Goal: Task Accomplishment & Management: Use online tool/utility

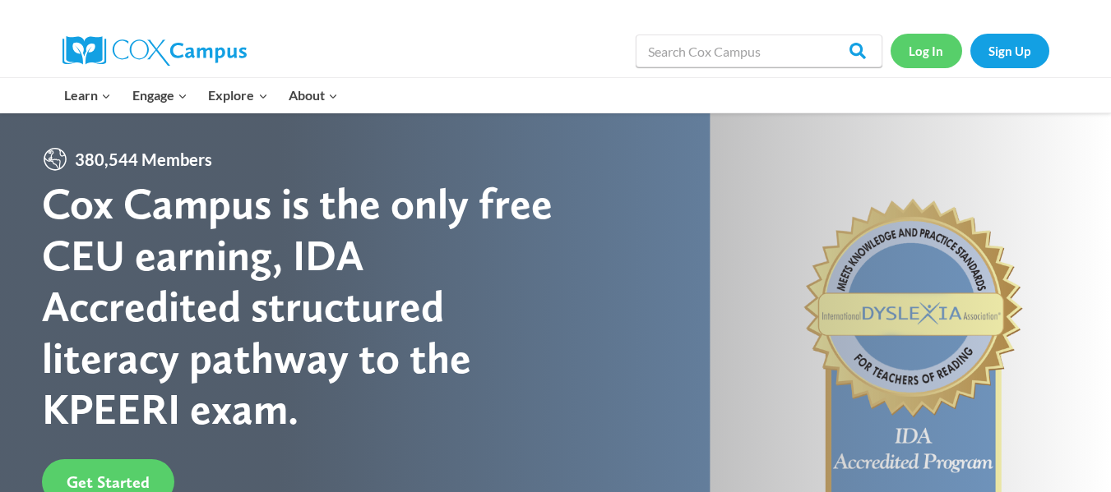
click at [927, 50] on link "Log In" at bounding box center [926, 51] width 72 height 34
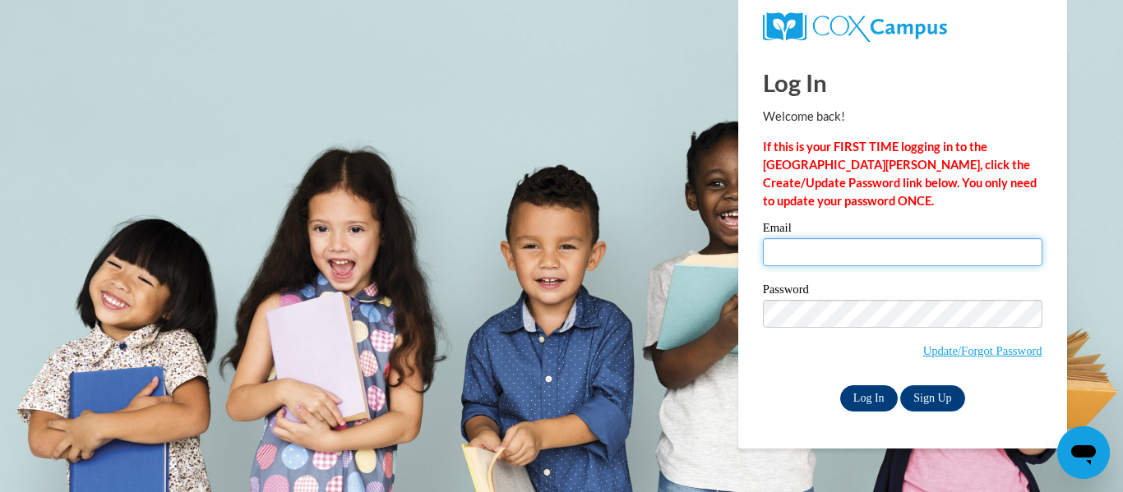
type input "felicia.lanham@icloud.com"
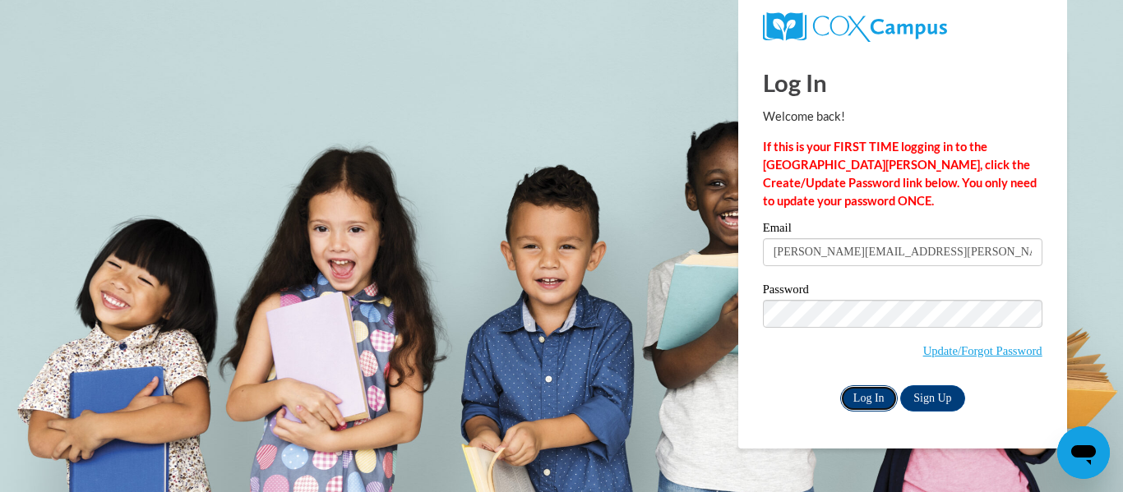
click at [872, 389] on input "Log In" at bounding box center [869, 399] width 58 height 26
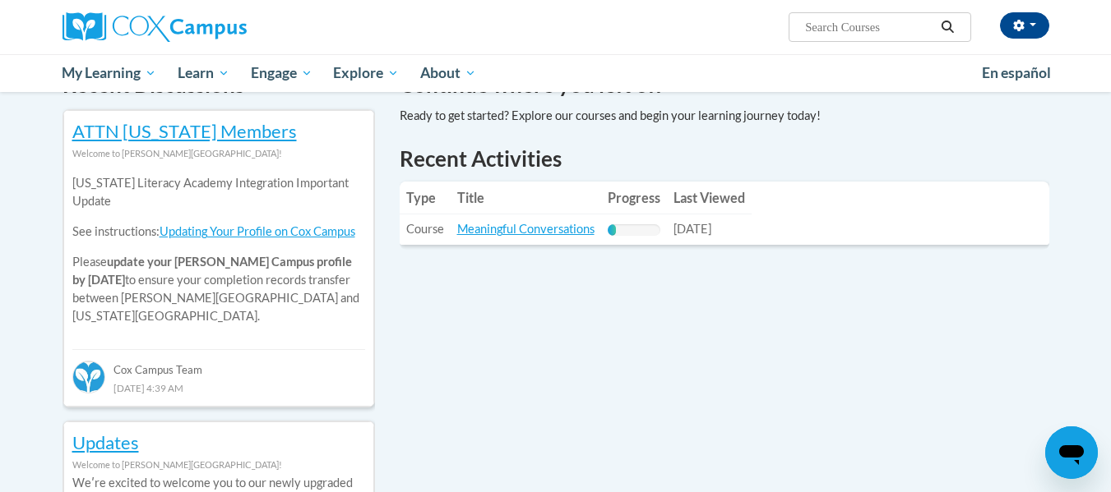
scroll to position [556, 0]
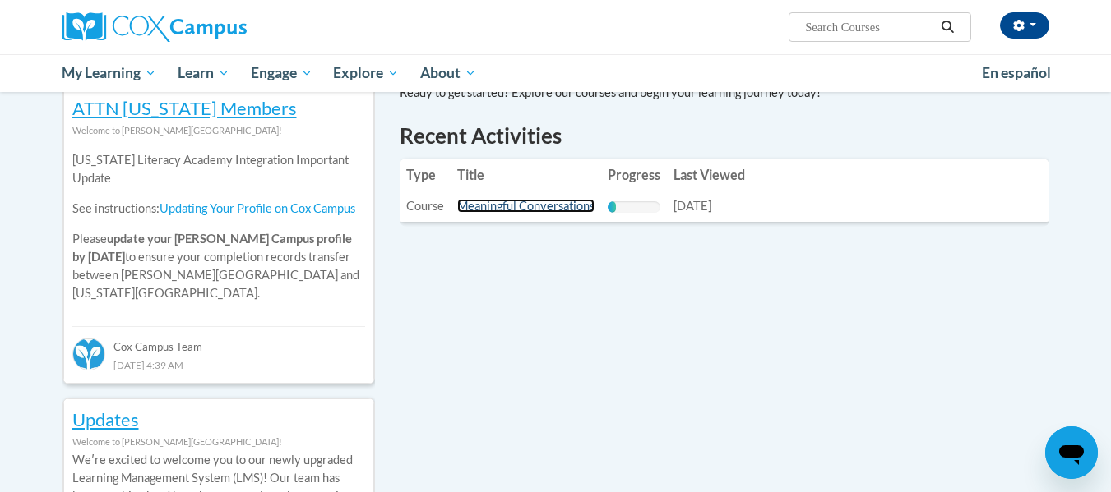
click at [510, 210] on link "Meaningful Conversations" at bounding box center [525, 206] width 137 height 14
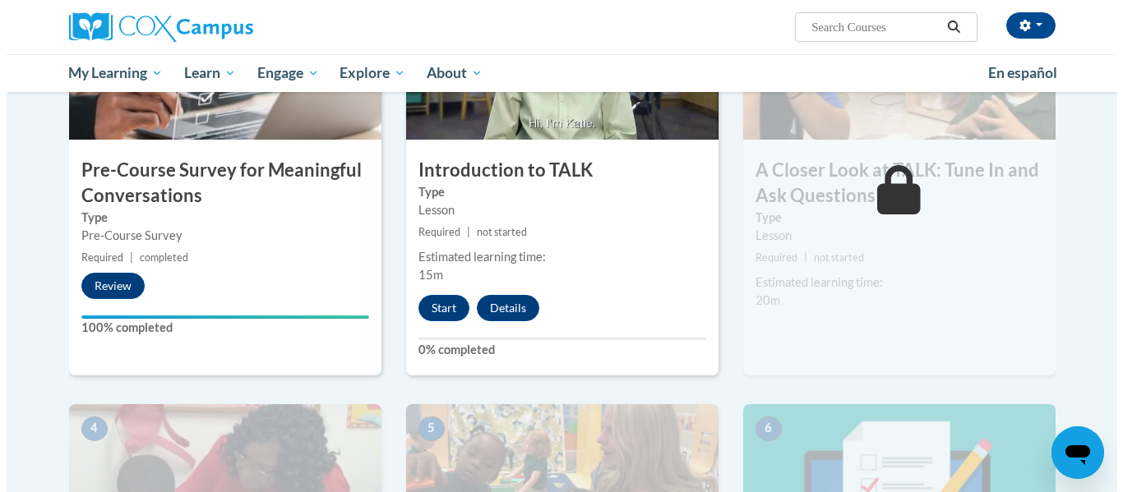
scroll to position [440, 0]
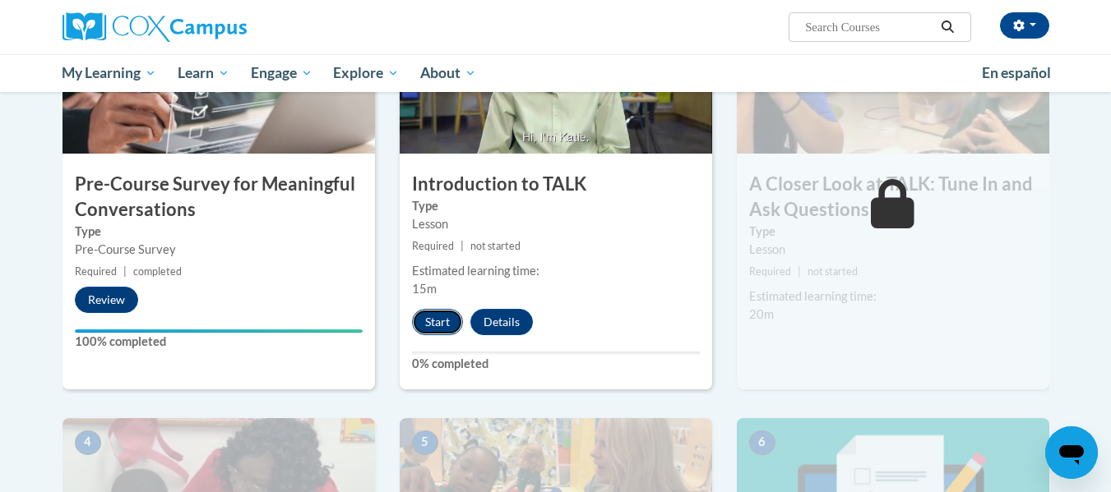
click at [429, 323] on button "Start" at bounding box center [437, 322] width 51 height 26
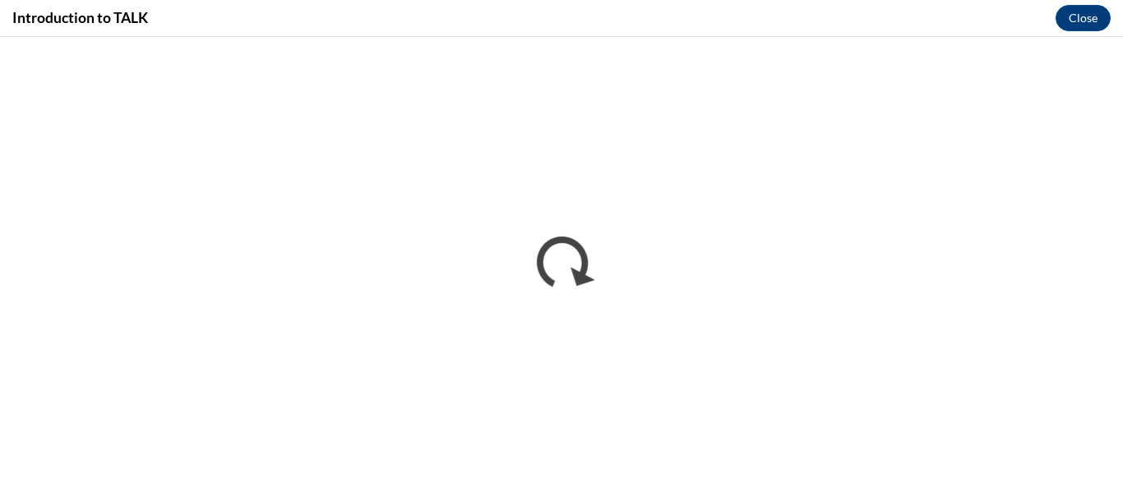
scroll to position [0, 0]
